Goal: Complete application form

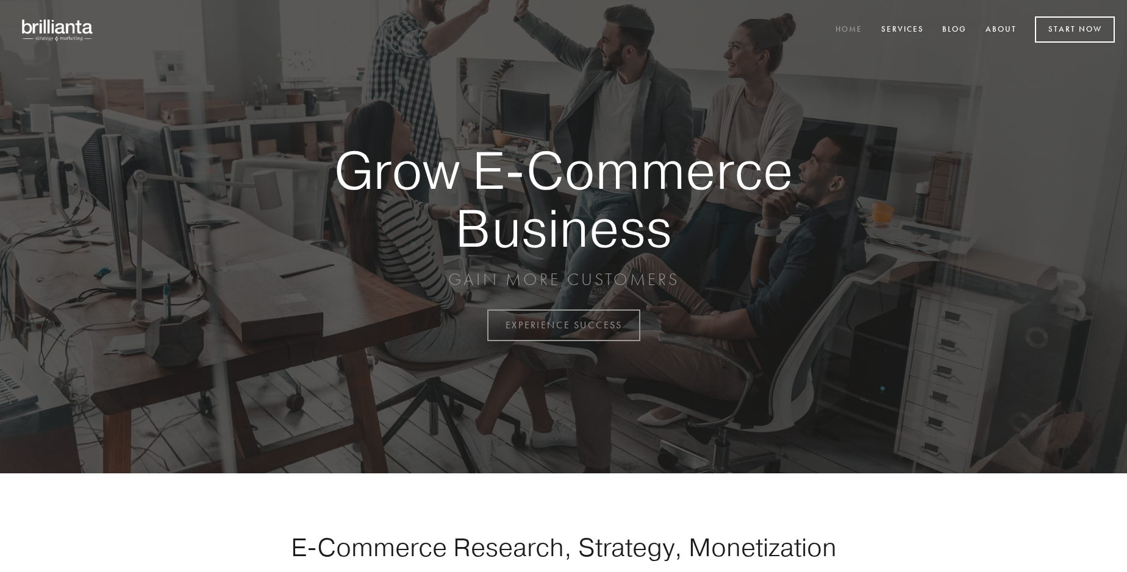
scroll to position [3195, 0]
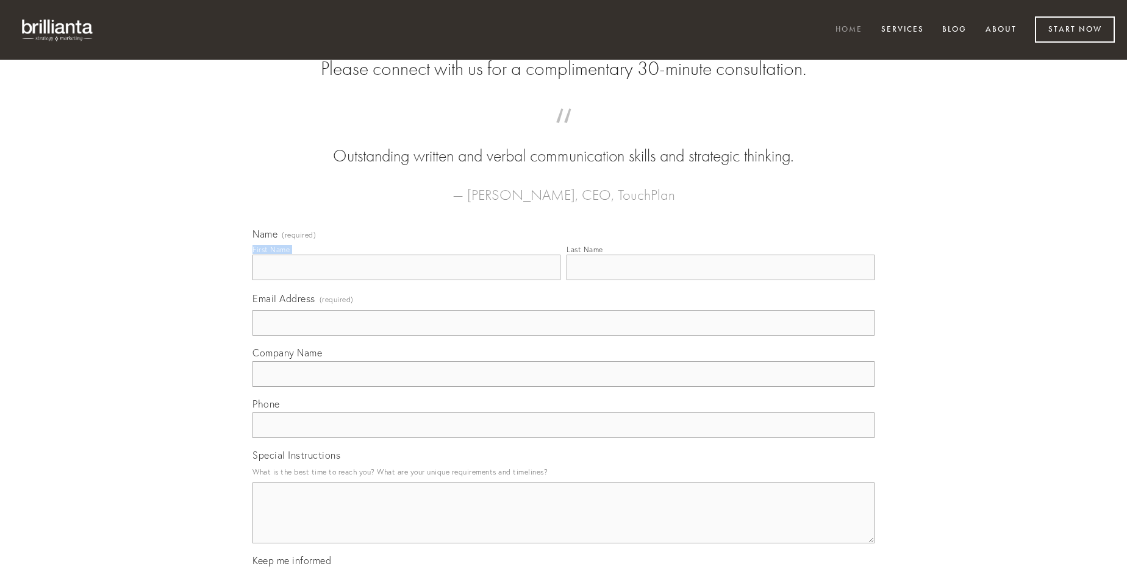
type input "[PERSON_NAME]"
click at [720, 280] on input "Last Name" at bounding box center [720, 268] width 308 height 26
type input "[PERSON_NAME]"
click at [563, 336] on input "Email Address (required)" at bounding box center [563, 323] width 622 height 26
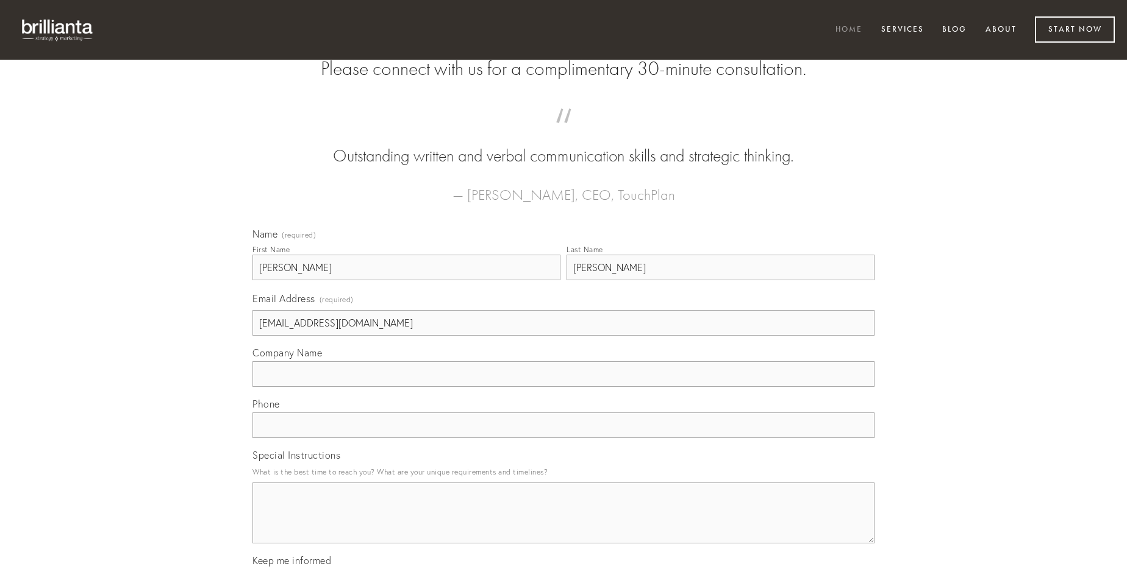
type input "[EMAIL_ADDRESS][DOMAIN_NAME]"
click at [563, 387] on input "Company Name" at bounding box center [563, 374] width 622 height 26
type input "fugiat"
click at [563, 438] on input "text" at bounding box center [563, 426] width 622 height 26
click at [563, 524] on textarea "Special Instructions" at bounding box center [563, 513] width 622 height 61
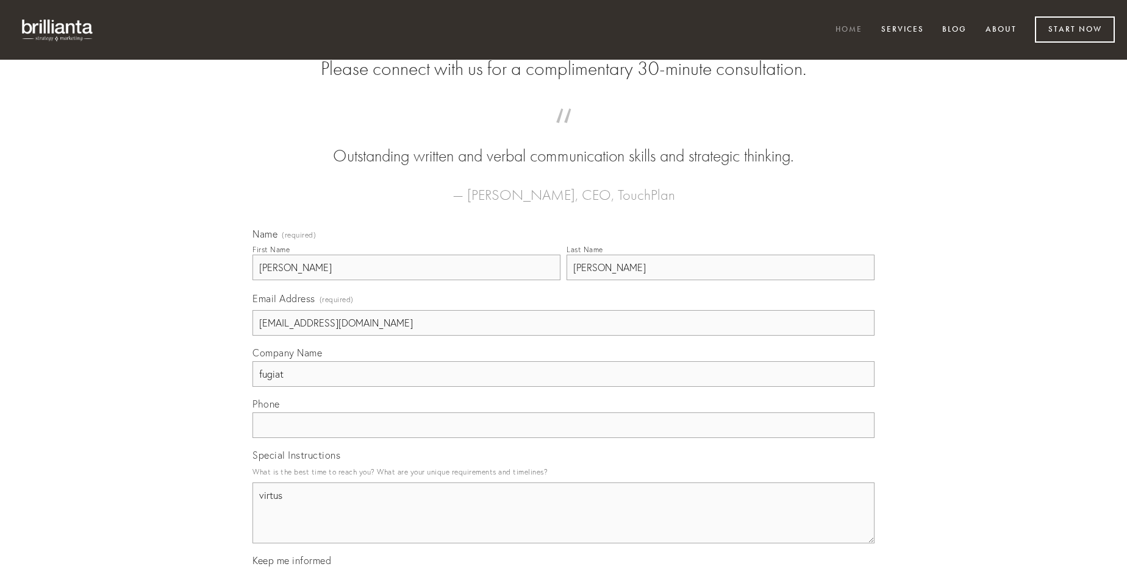
type textarea "virtus"
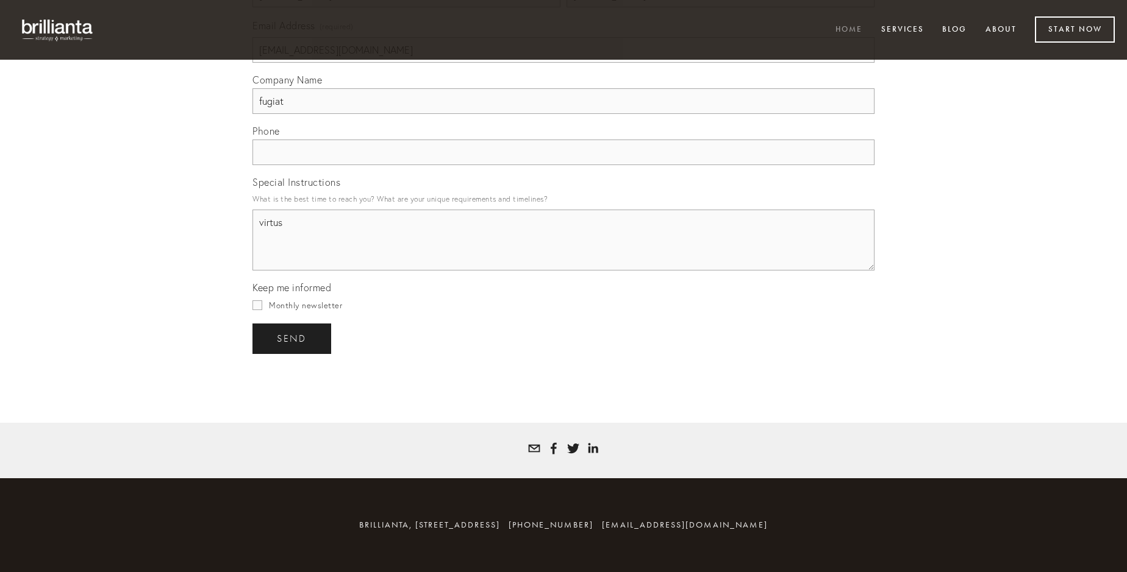
click at [293, 338] on span "send" at bounding box center [292, 338] width 30 height 11
